Goal: Task Accomplishment & Management: Complete application form

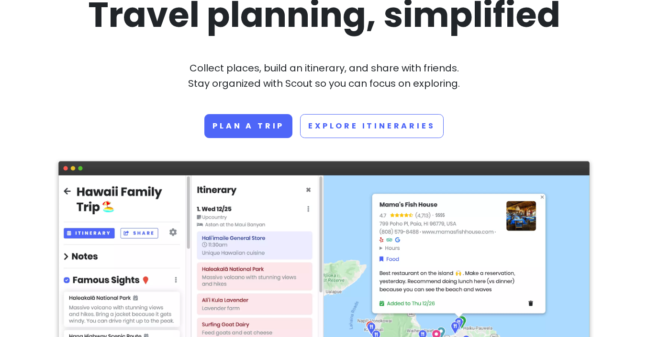
scroll to position [63, 0]
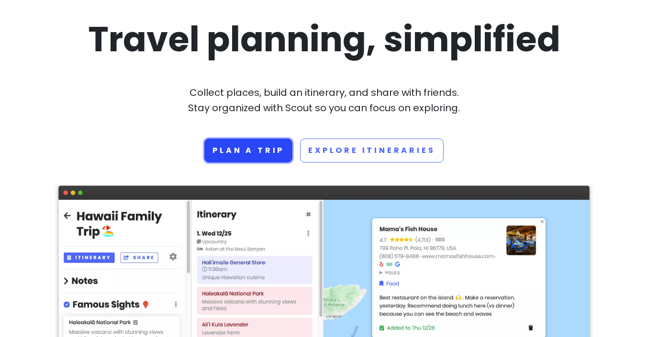
click at [255, 155] on link "Plan a trip" at bounding box center [248, 150] width 88 height 24
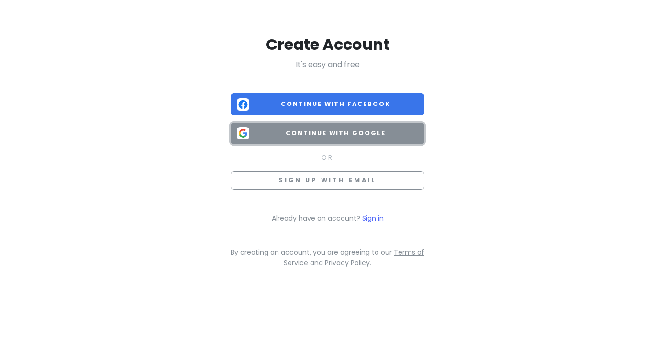
click at [341, 139] on button "Continue with Google" at bounding box center [328, 134] width 194 height 22
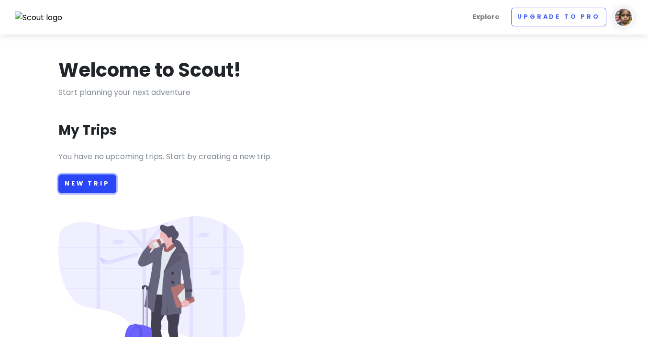
click at [97, 180] on link "New Trip" at bounding box center [87, 183] width 58 height 19
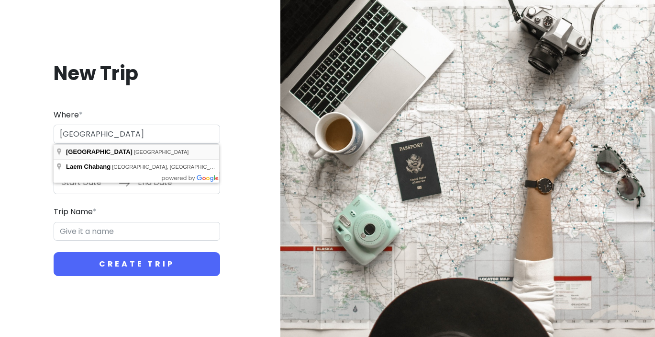
type input "Bangkok, Thailand"
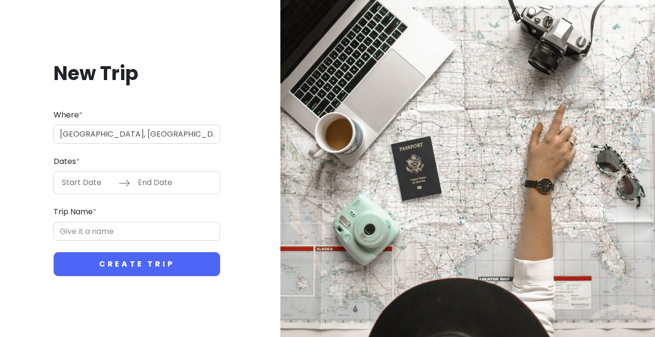
type input "Bangkok Trip"
click at [95, 185] on input "Start Date" at bounding box center [87, 182] width 62 height 22
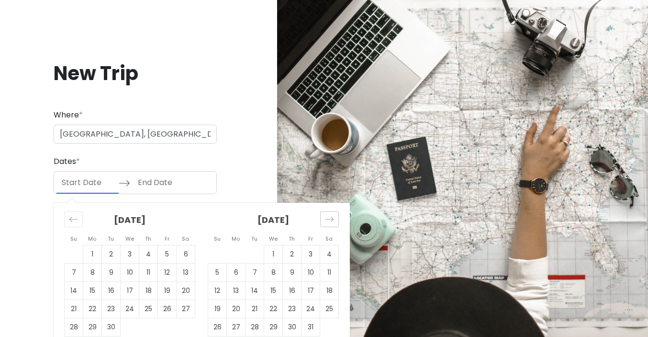
click at [324, 216] on div "Move forward to switch to the next month." at bounding box center [329, 219] width 19 height 16
click at [323, 222] on div "Move forward to switch to the next month." at bounding box center [329, 219] width 19 height 16
click at [237, 250] on td "1" at bounding box center [236, 254] width 19 height 18
type input "12/01/2025"
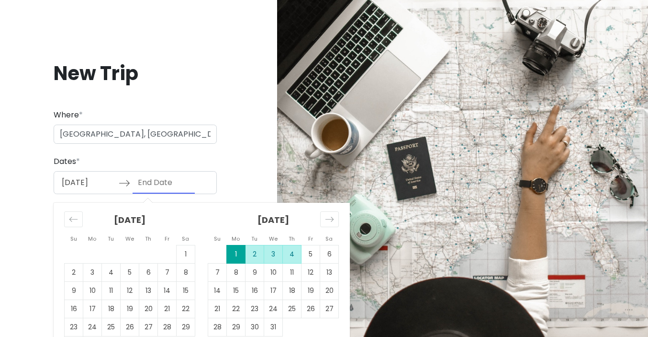
click at [299, 252] on td "4" at bounding box center [292, 254] width 19 height 18
type input "12/04/2025"
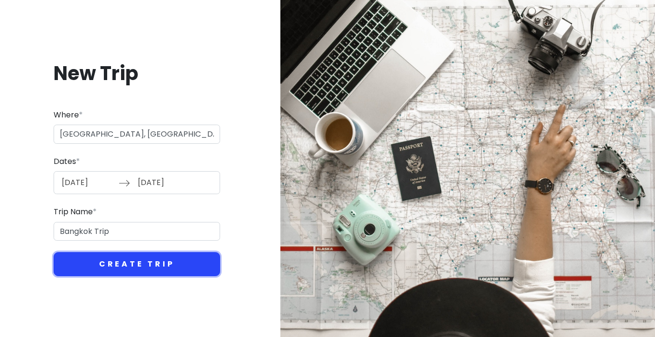
click at [158, 260] on button "Create Trip" at bounding box center [137, 264] width 167 height 24
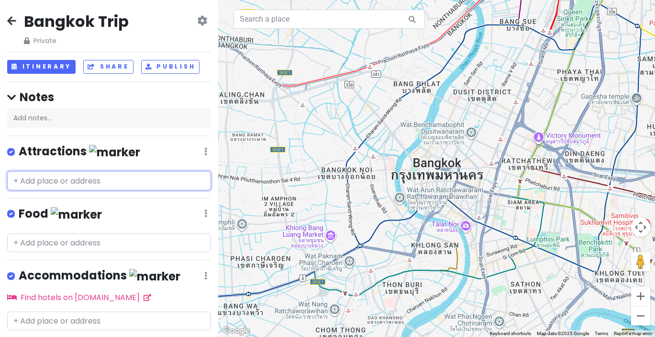
click at [25, 179] on input "text" at bounding box center [109, 180] width 204 height 19
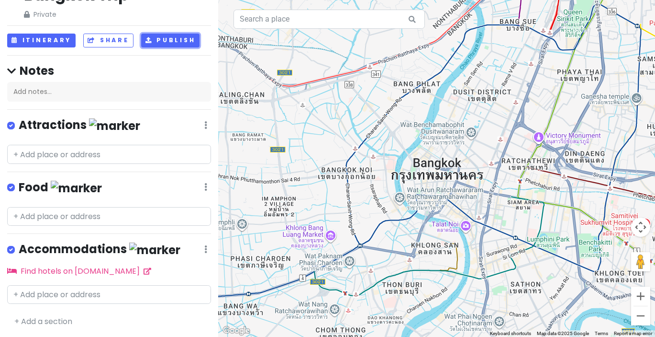
click at [161, 44] on button "Publish" at bounding box center [170, 41] width 59 height 14
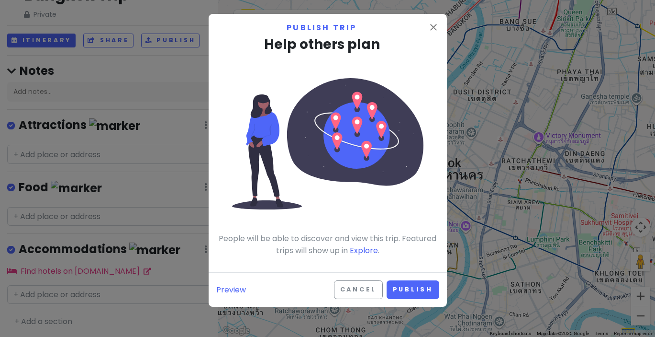
click at [438, 20] on div "close Publish trip Help others plan People will be able to discover and view th…" at bounding box center [328, 143] width 238 height 258
click at [225, 288] on link "Preview" at bounding box center [231, 289] width 30 height 12
click at [435, 27] on icon "close" at bounding box center [433, 27] width 11 height 11
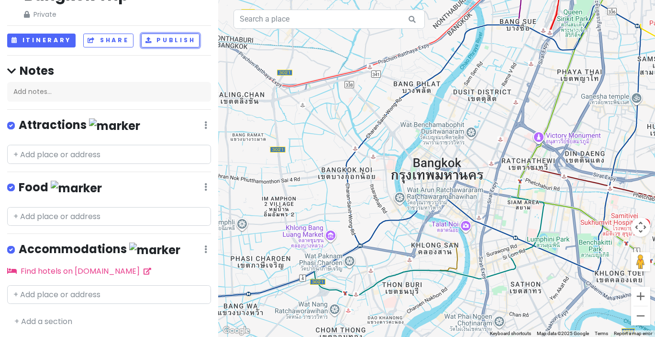
scroll to position [0, 0]
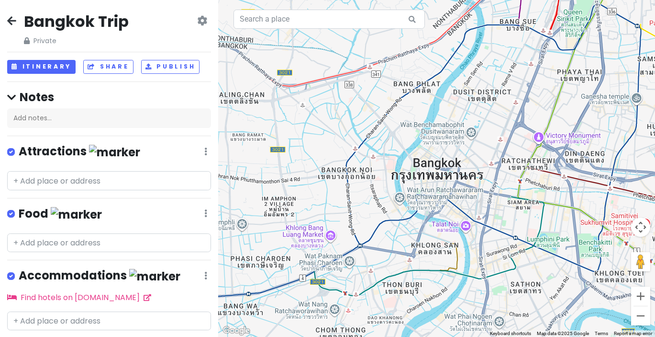
click at [186, 23] on div "Bangkok Trip Private Change Dates Make a Copy Delete Trip Go Pro ⚡️ Give Feedba…" at bounding box center [109, 28] width 204 height 34
click at [197, 22] on icon at bounding box center [202, 21] width 10 height 8
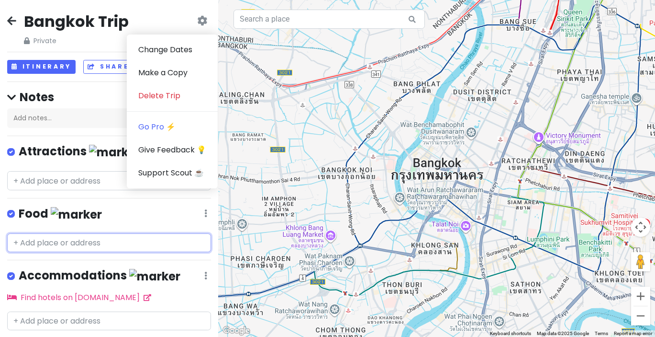
click at [124, 246] on input "text" at bounding box center [109, 242] width 204 height 19
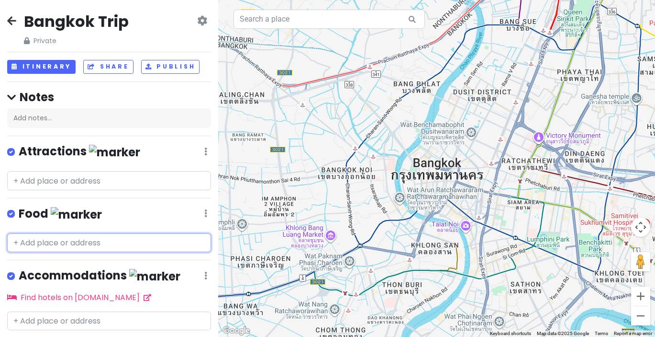
scroll to position [26, 0]
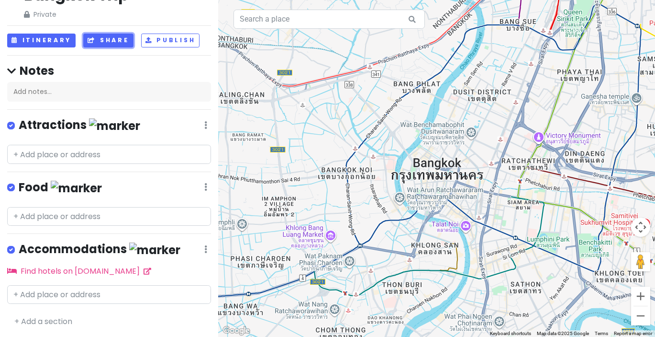
click at [112, 40] on button "Share" at bounding box center [108, 41] width 50 height 14
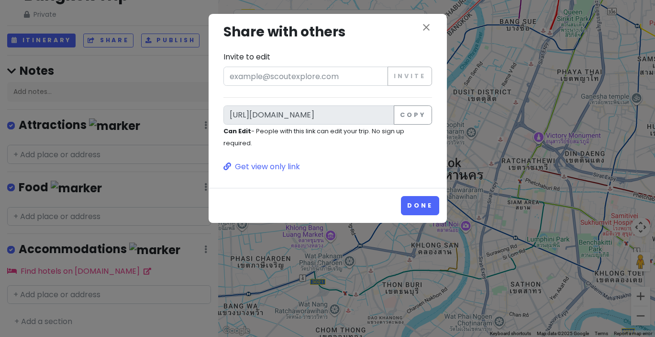
click at [433, 23] on div "close Share with others Invite to edit Invite https://scoutexplore.com/t/BfZbu0…" at bounding box center [327, 97] width 223 height 151
click at [424, 30] on icon "close" at bounding box center [426, 27] width 11 height 11
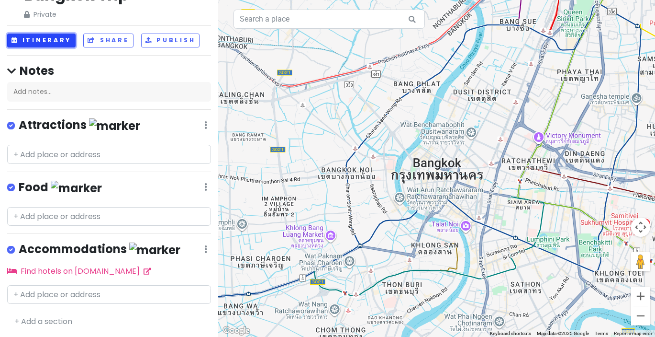
click at [34, 38] on button "Itinerary" at bounding box center [41, 41] width 68 height 14
